Goal: Go to known website: Access a specific website the user already knows

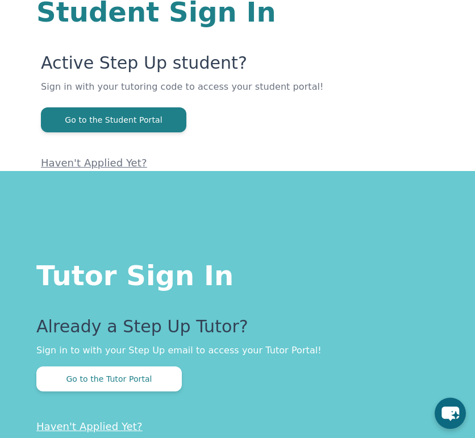
scroll to position [123, 0]
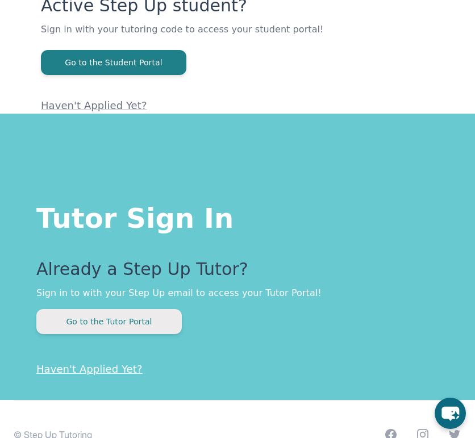
click at [114, 324] on button "Go to the Tutor Portal" at bounding box center [108, 321] width 145 height 25
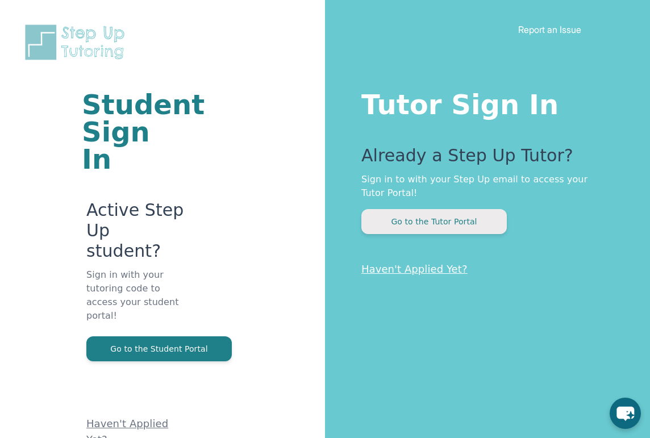
click at [457, 219] on button "Go to the Tutor Portal" at bounding box center [433, 221] width 145 height 25
